Goal: Information Seeking & Learning: Learn about a topic

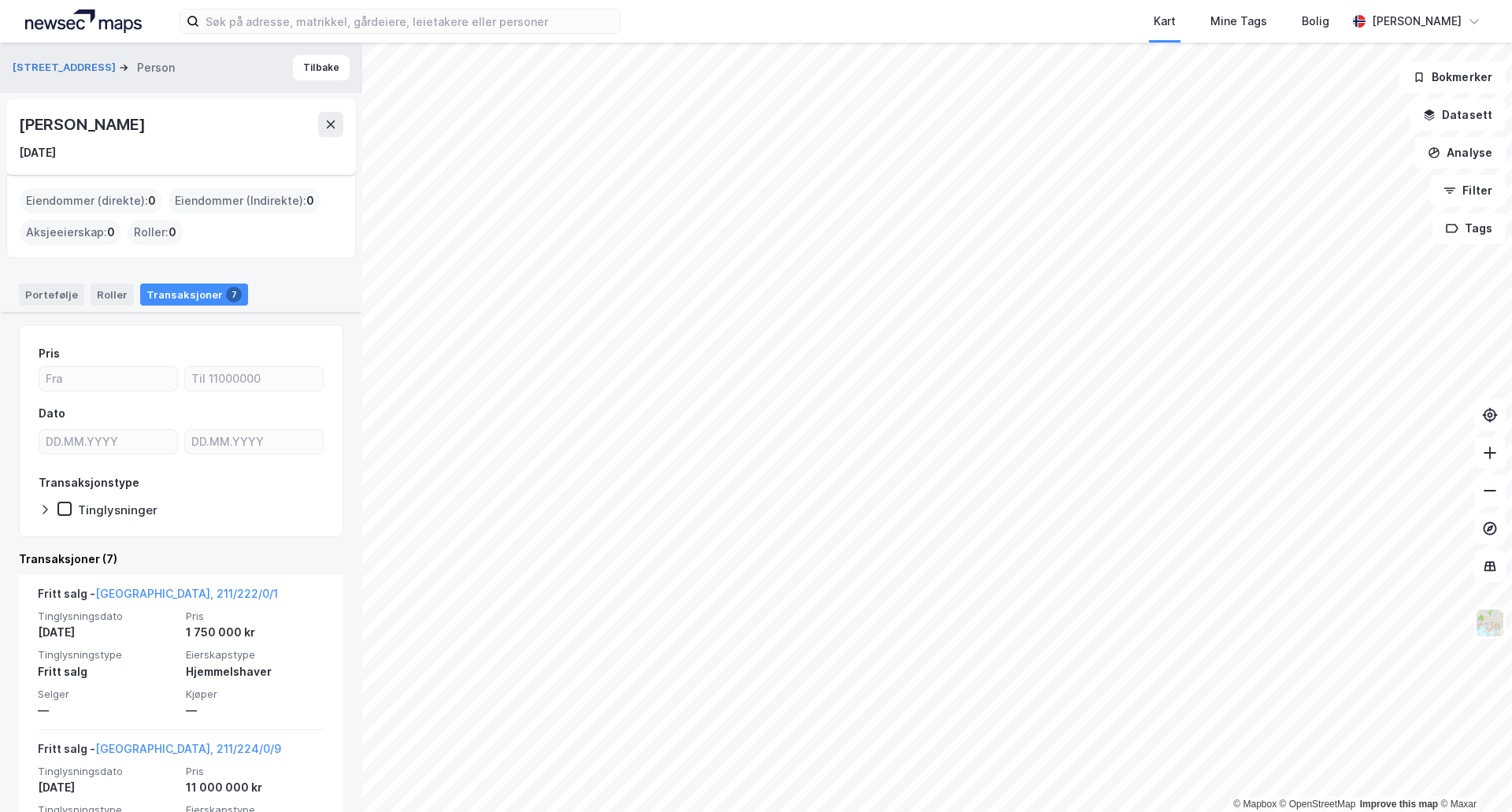
scroll to position [630, 0]
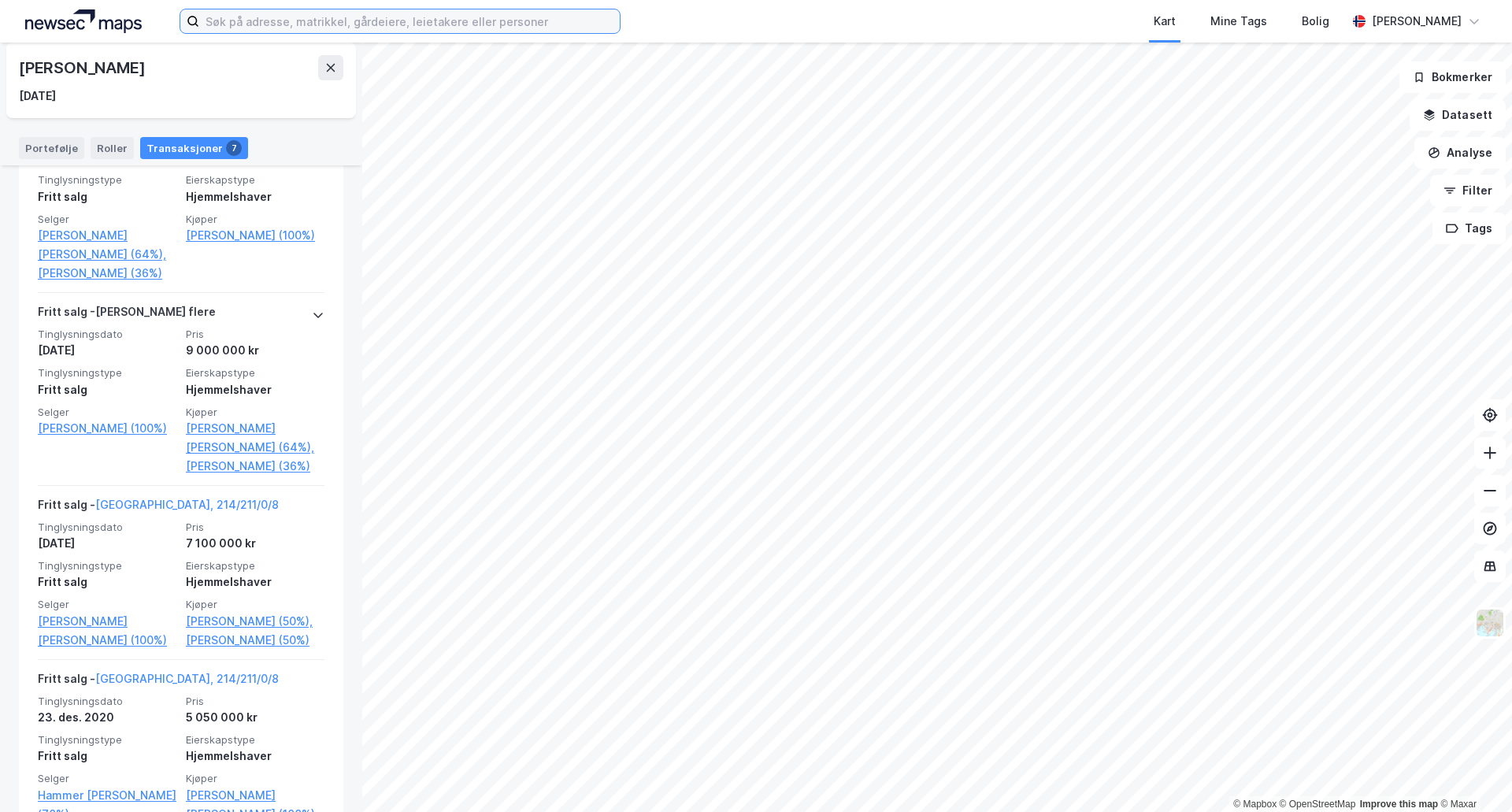
click at [452, 24] on input at bounding box center [409, 21] width 421 height 24
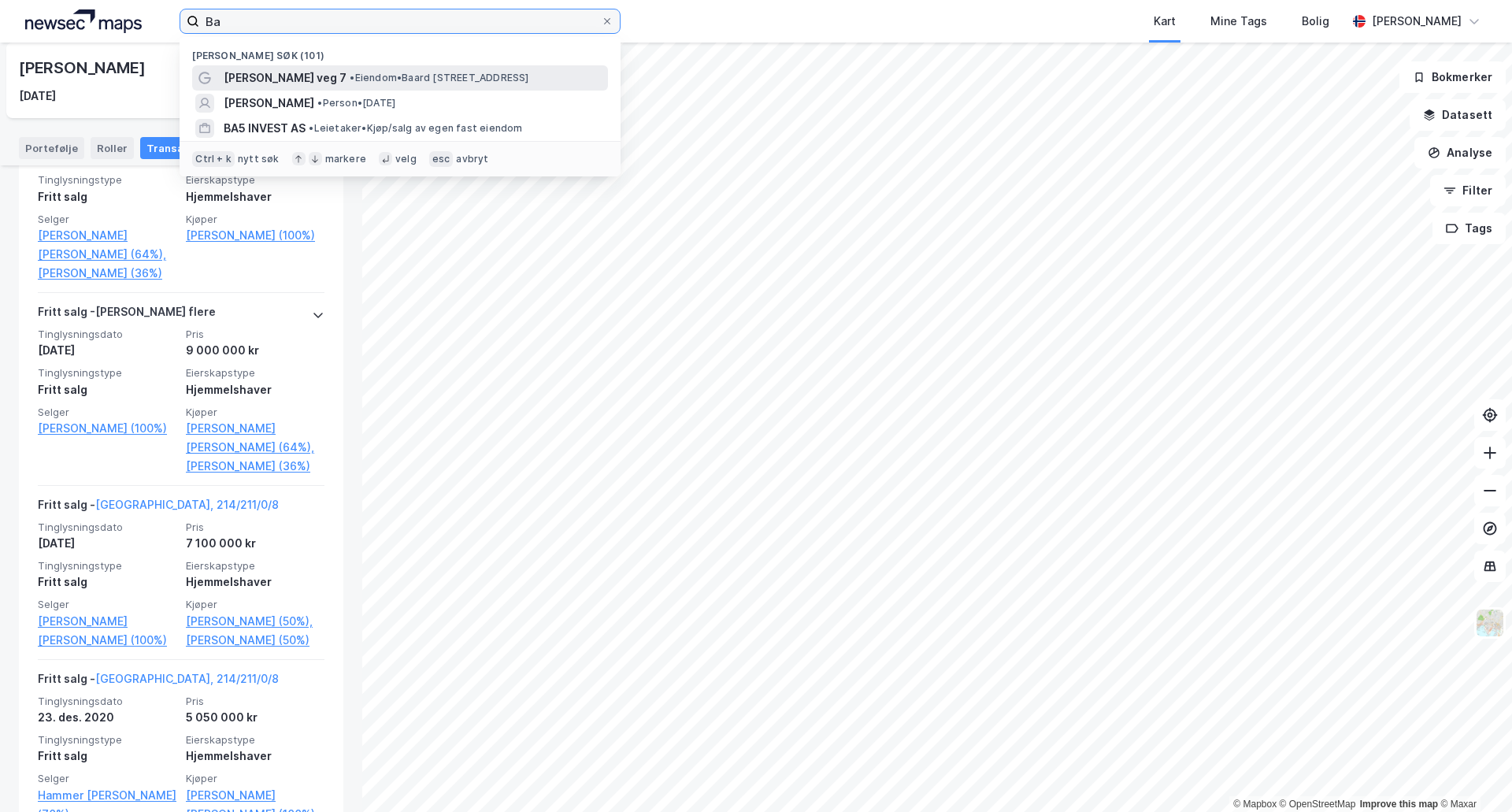
type input "Ba"
click at [422, 79] on span "• Eiendom • [PERSON_NAME][STREET_ADDRESS]" at bounding box center [439, 78] width 179 height 12
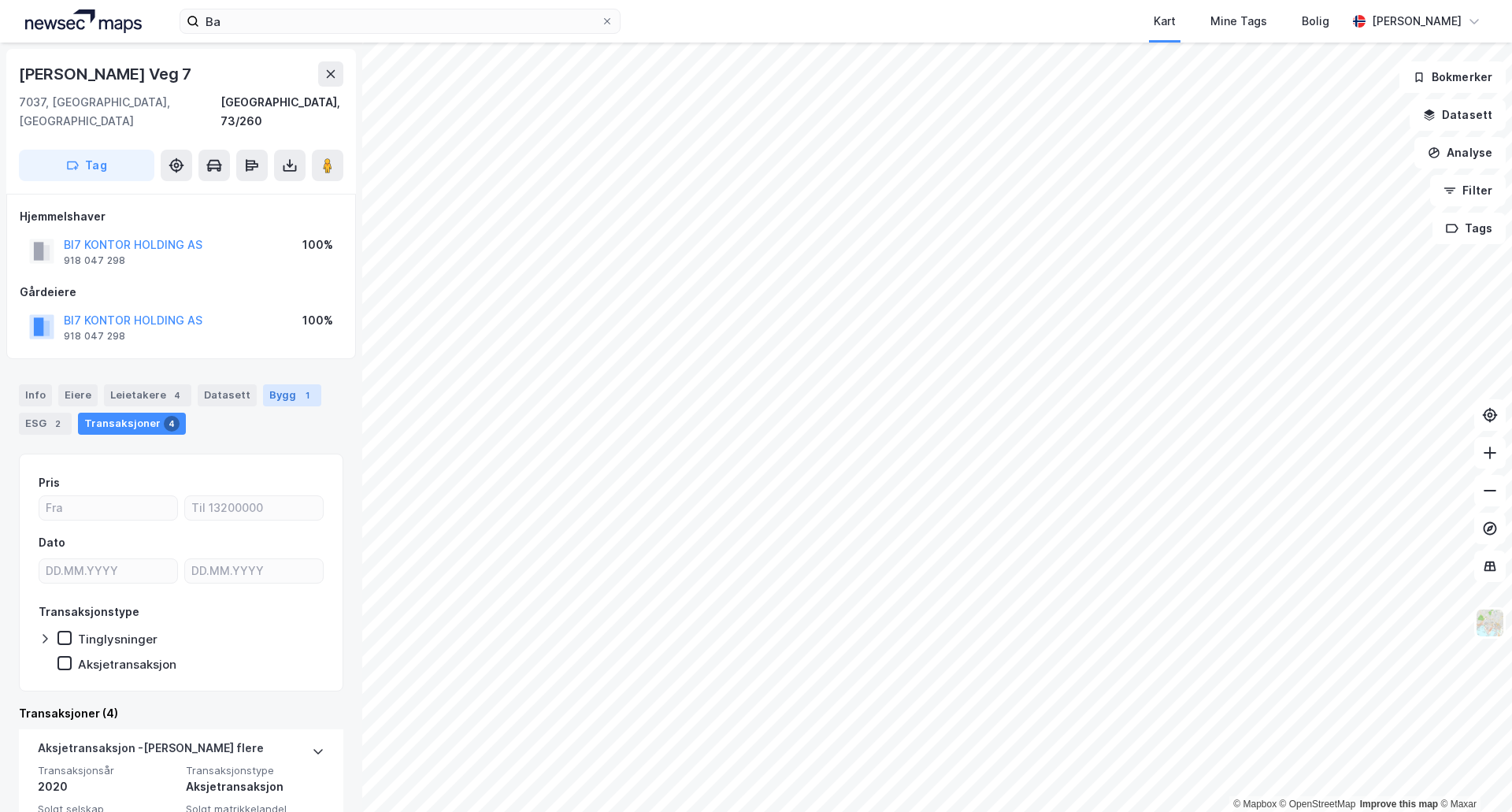
click at [300, 387] on div "1" at bounding box center [307, 395] width 15 height 15
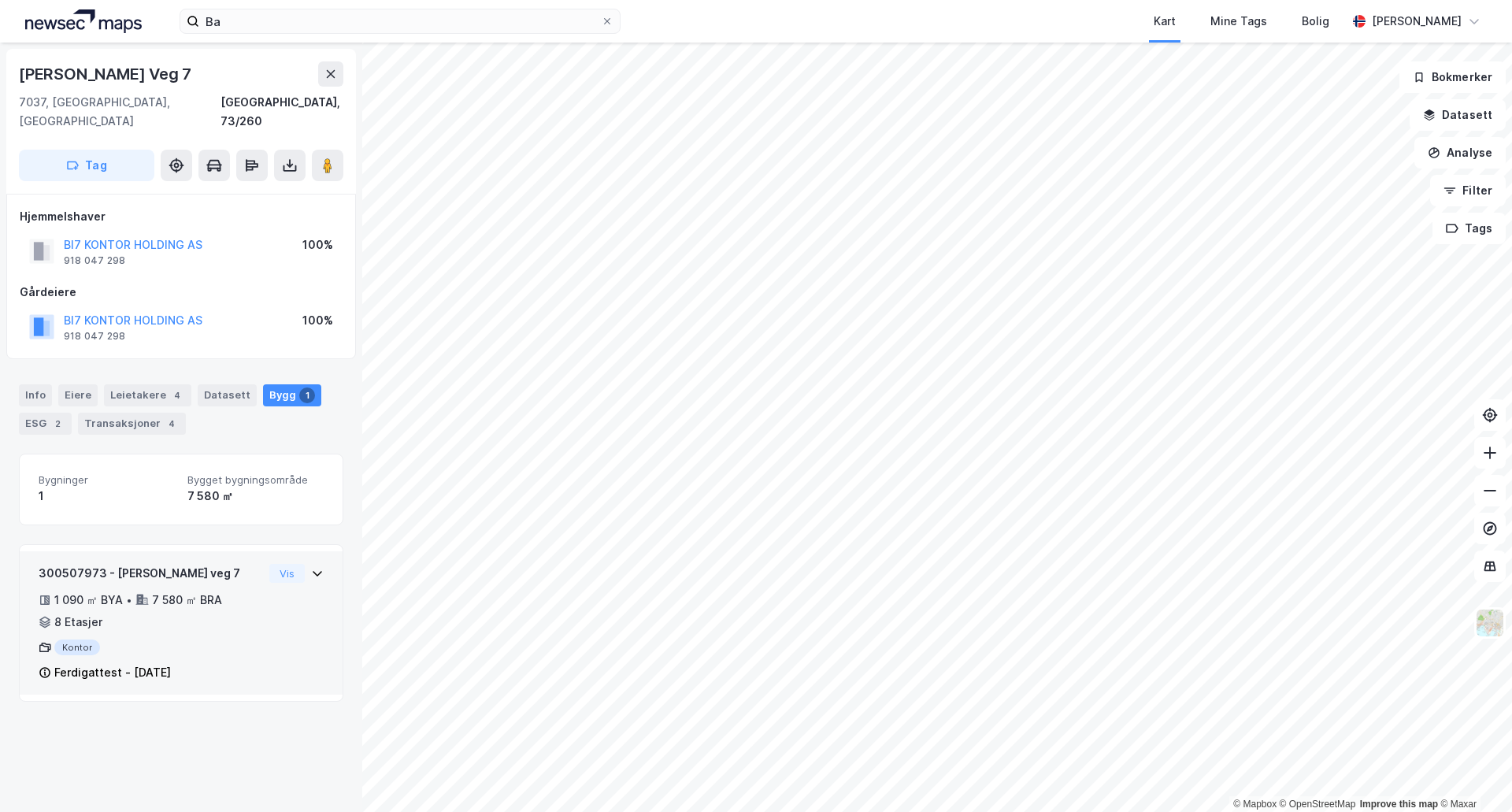
click at [295, 564] on div "Vis" at bounding box center [296, 574] width 55 height 19
